Goal: Navigation & Orientation: Find specific page/section

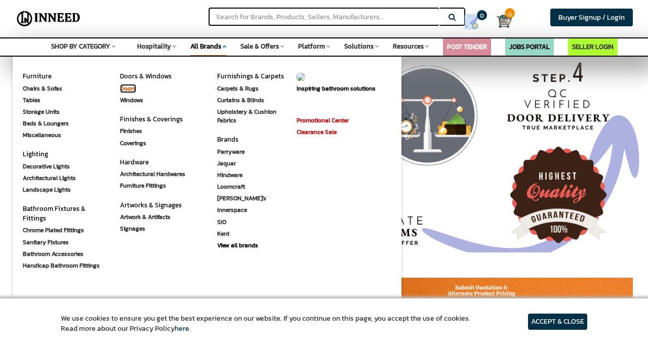
click at [121, 91] on link "Doors" at bounding box center [128, 88] width 16 height 9
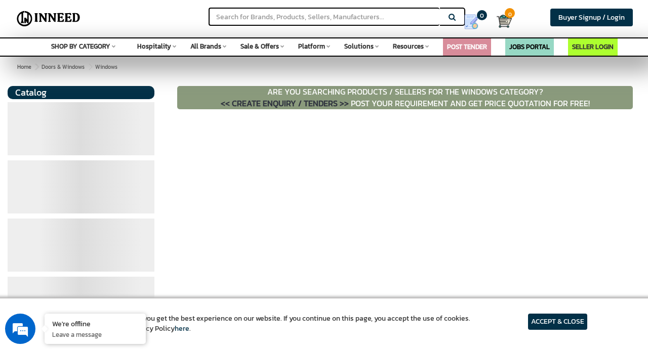
click at [193, 45] on span "All Brands" at bounding box center [205, 47] width 31 height 10
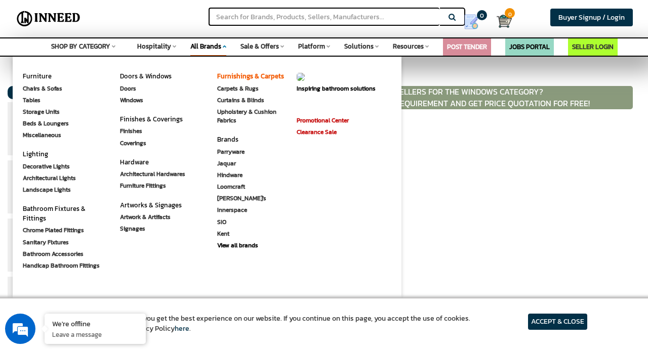
click at [219, 80] on link "Furnishings & Carpets" at bounding box center [250, 76] width 67 height 10
